Goal: Task Accomplishment & Management: Complete application form

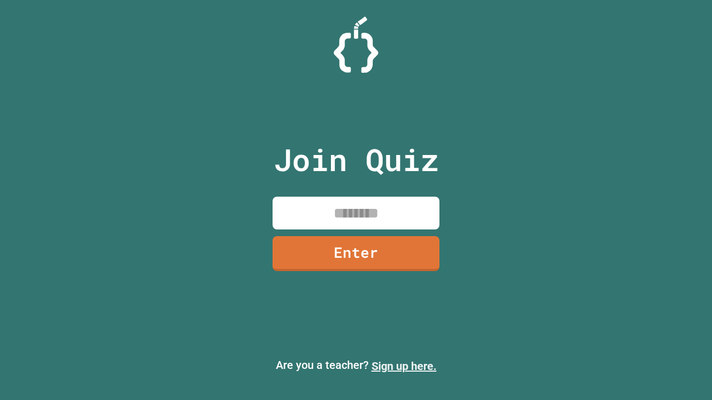
click at [404, 366] on link "Sign up here." at bounding box center [403, 366] width 65 height 13
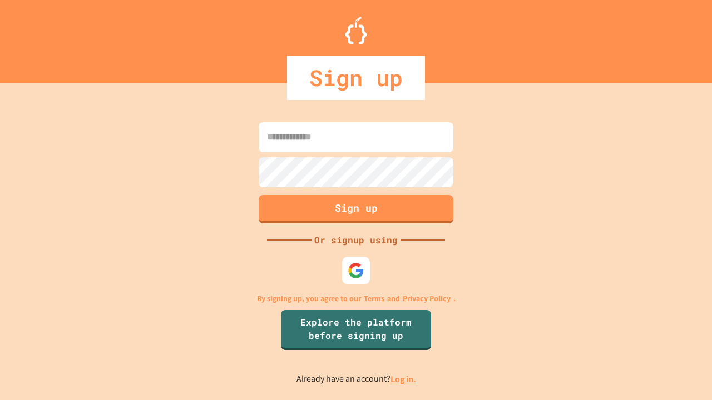
click at [404, 379] on link "Log in." at bounding box center [403, 380] width 26 height 12
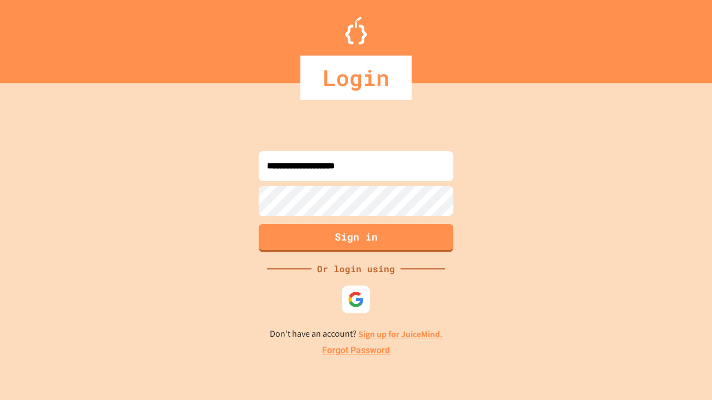
type input "**********"
